Goal: Unclear

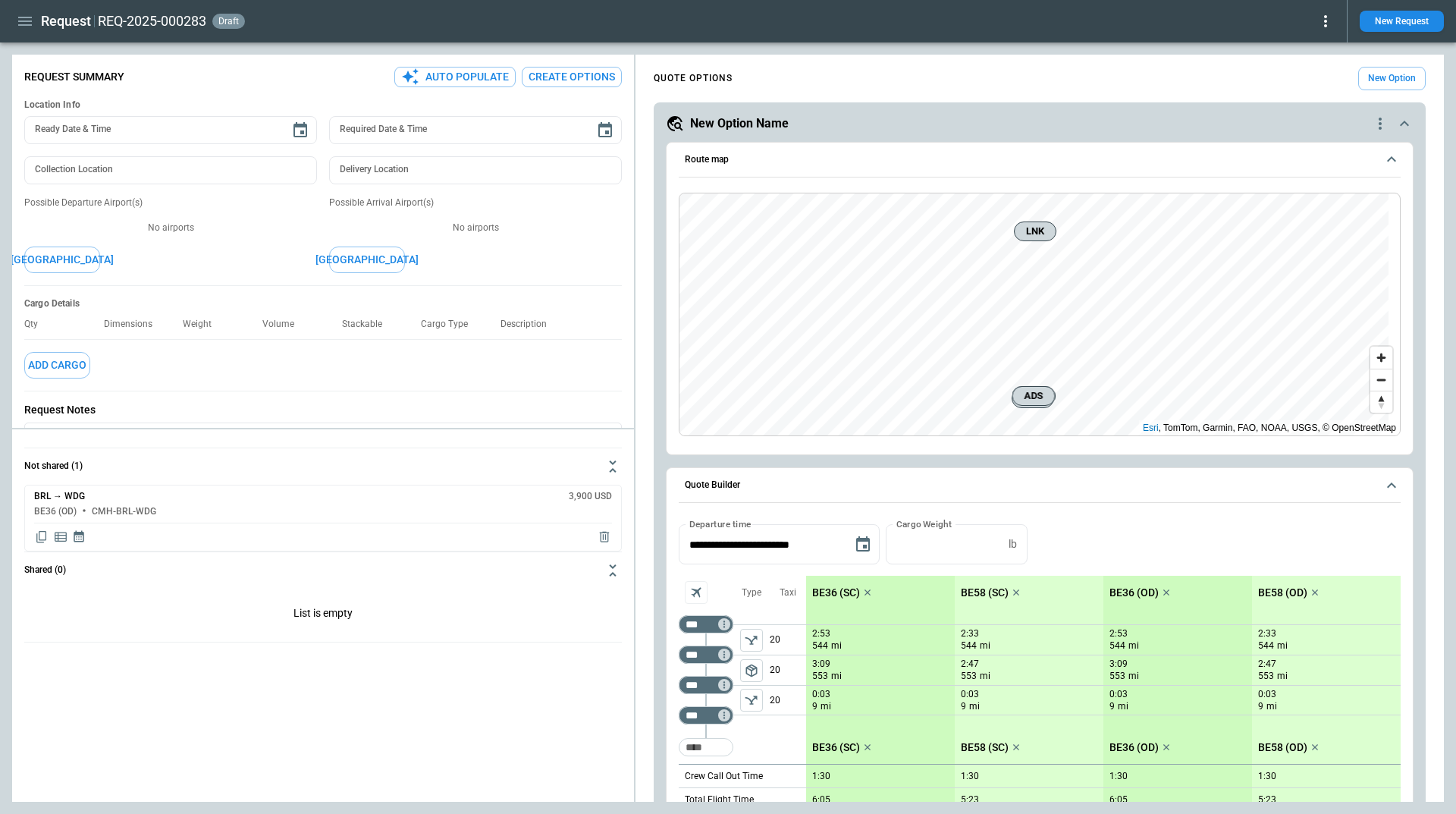
scroll to position [227, 0]
